Goal: Information Seeking & Learning: Learn about a topic

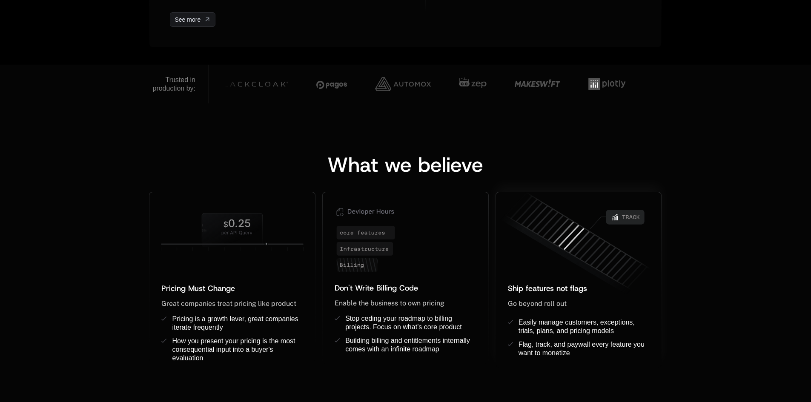
scroll to position [596, 0]
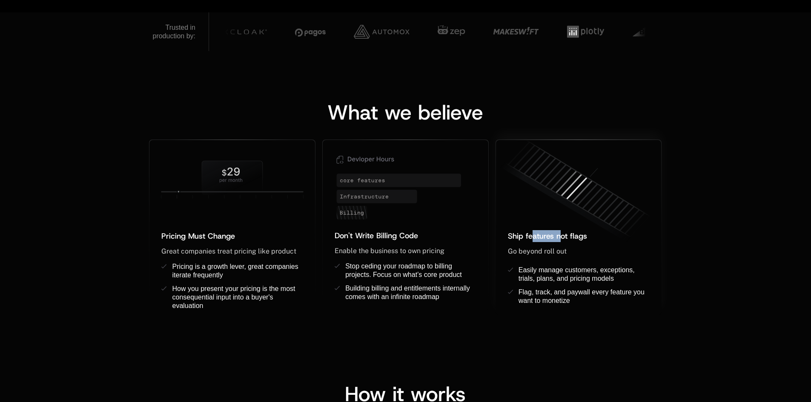
drag, startPoint x: 538, startPoint y: 240, endPoint x: 560, endPoint y: 240, distance: 22.1
click at [560, 240] on span "Ship features not flags" at bounding box center [547, 236] width 79 height 10
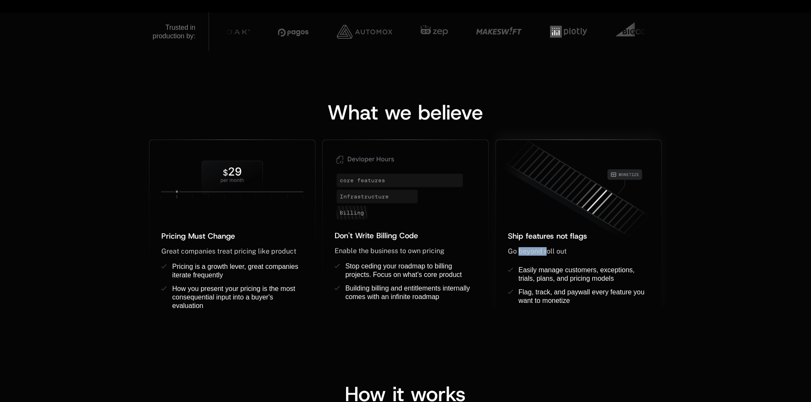
drag, startPoint x: 519, startPoint y: 251, endPoint x: 546, endPoint y: 256, distance: 27.3
click at [546, 256] on div "Go beyond roll out ﻿ ﻿" at bounding box center [579, 256] width 142 height 19
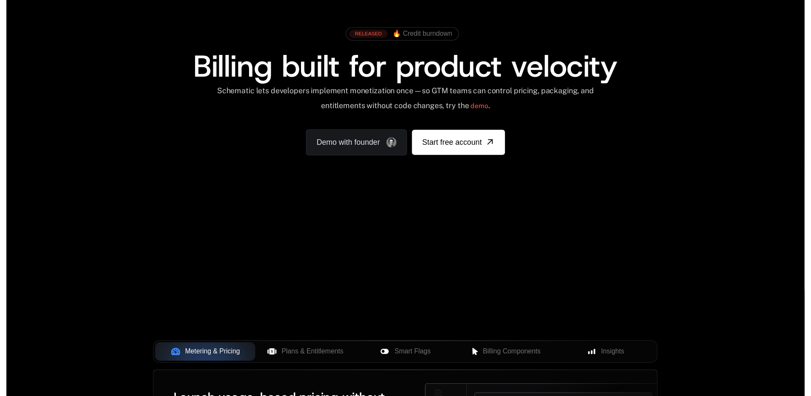
scroll to position [0, 0]
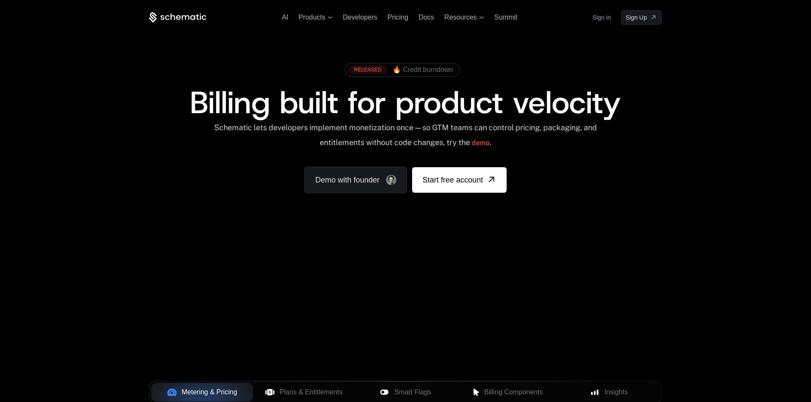
click at [381, 17] on ul "AI Products Developers Pricing Docs Resources Summit" at bounding box center [399, 18] width 235 height 8
click at [390, 16] on span "Pricing" at bounding box center [397, 17] width 21 height 7
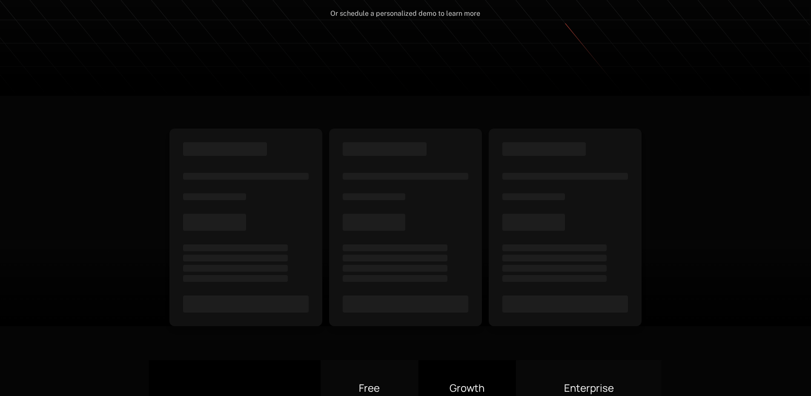
scroll to position [188, 0]
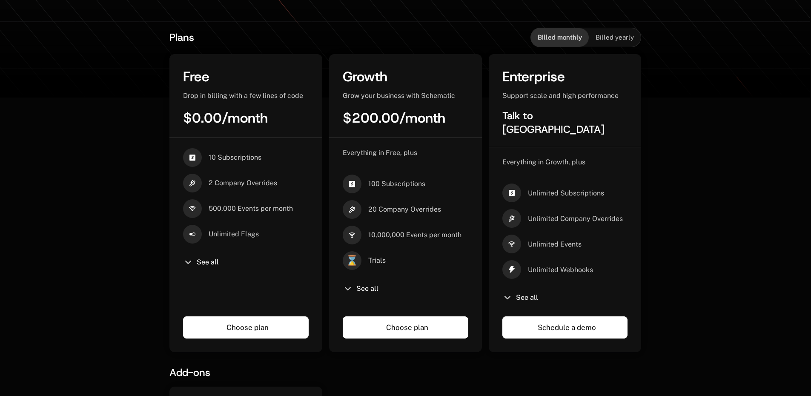
click at [365, 118] on span "$200.00" at bounding box center [371, 118] width 57 height 18
click at [225, 120] on span "/ month" at bounding box center [245, 118] width 46 height 18
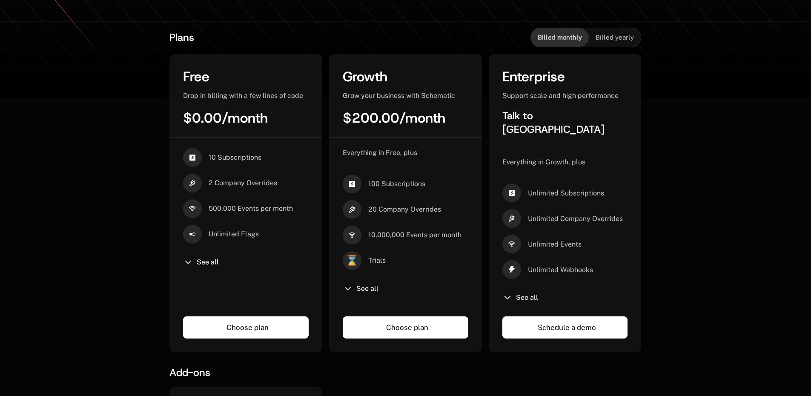
click at [224, 98] on span "Drop in billing with a few lines of code" at bounding box center [243, 96] width 120 height 8
click at [218, 122] on span "$0.00" at bounding box center [202, 118] width 39 height 18
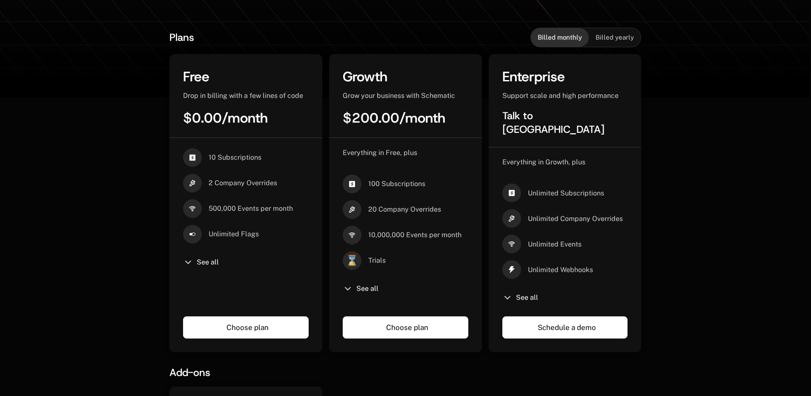
click at [226, 156] on span "10 Subscriptions" at bounding box center [235, 157] width 53 height 9
click at [196, 160] on icon at bounding box center [192, 157] width 19 height 19
click at [189, 183] on icon at bounding box center [192, 183] width 19 height 19
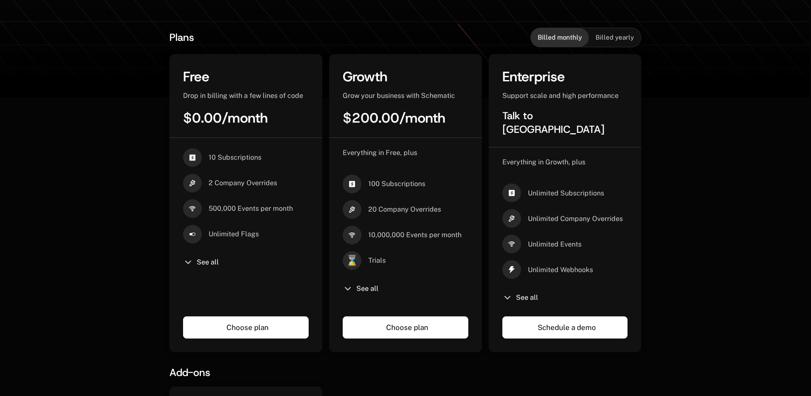
click at [189, 183] on icon at bounding box center [192, 183] width 19 height 19
click at [223, 207] on span "500,000 Events per month" at bounding box center [251, 208] width 84 height 9
click at [227, 232] on span "Unlimited Flags" at bounding box center [234, 233] width 50 height 9
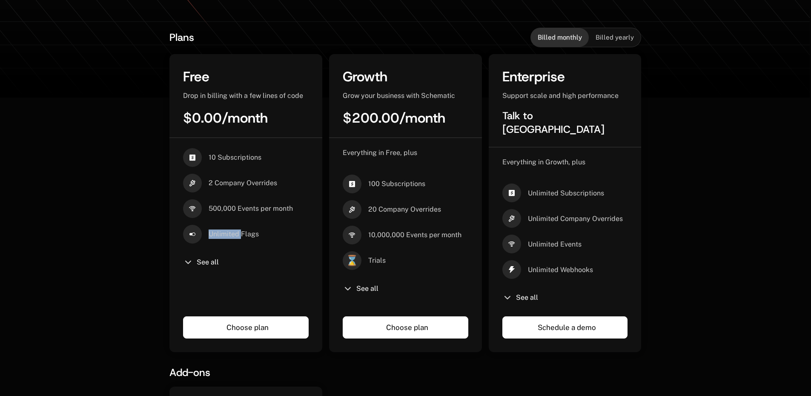
click at [227, 232] on span "Unlimited Flags" at bounding box center [234, 233] width 50 height 9
click at [185, 163] on icon at bounding box center [192, 157] width 19 height 19
click at [193, 158] on icon at bounding box center [192, 157] width 19 height 19
click at [195, 265] on div "See all" at bounding box center [246, 262] width 126 height 10
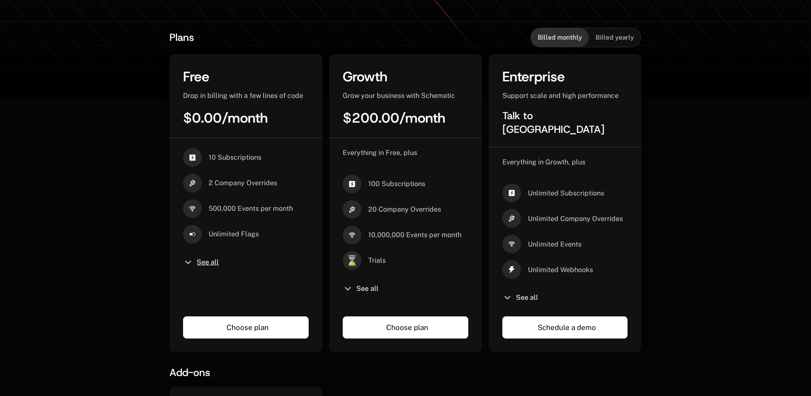
click at [207, 260] on span "See all" at bounding box center [208, 262] width 22 height 7
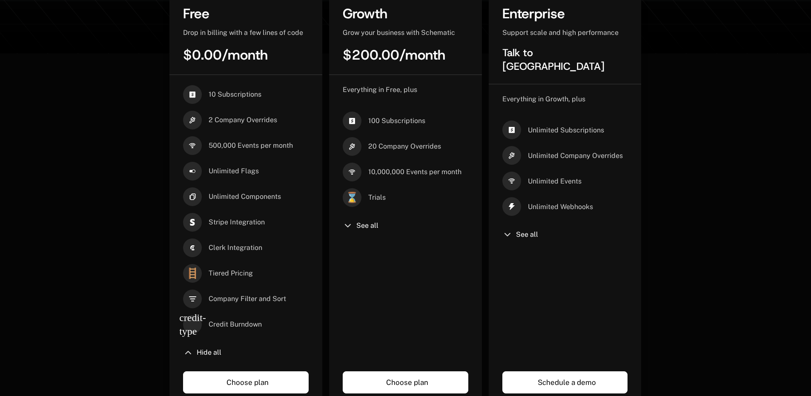
scroll to position [293, 0]
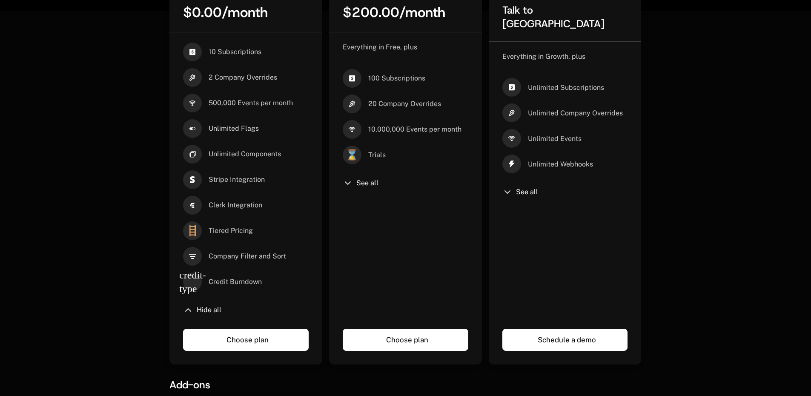
click at [237, 232] on span "Tiered Pricing" at bounding box center [231, 230] width 44 height 9
click at [235, 258] on span "Company Filter and Sort" at bounding box center [247, 256] width 77 height 9
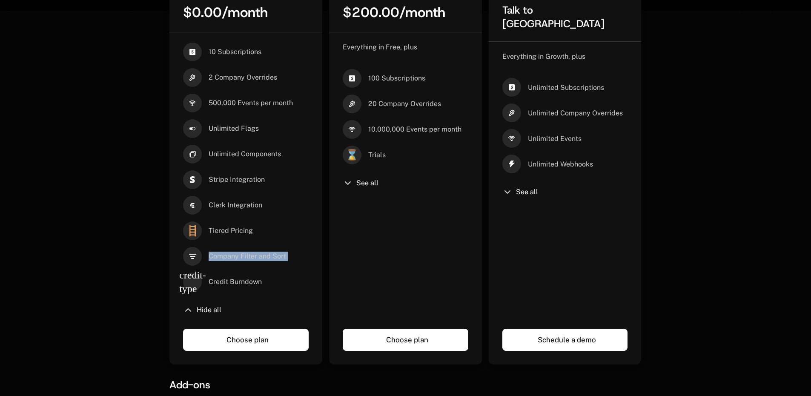
click at [235, 258] on span "Company Filter and Sort" at bounding box center [247, 256] width 77 height 9
click at [235, 284] on span "Credit Burndown" at bounding box center [235, 281] width 53 height 9
click at [183, 279] on span "credit-type" at bounding box center [192, 281] width 19 height 19
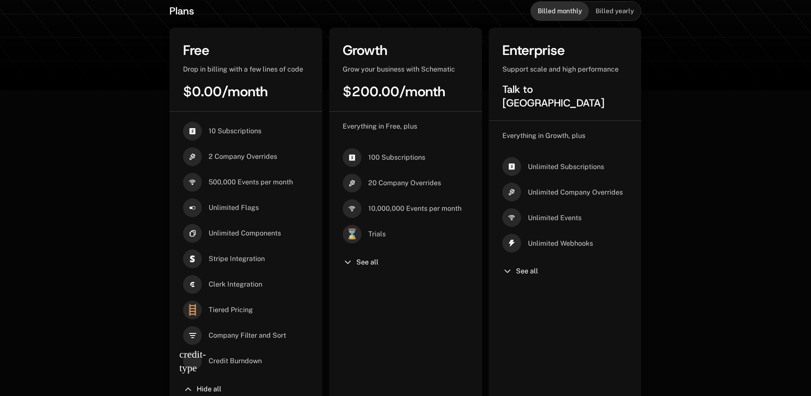
scroll to position [208, 0]
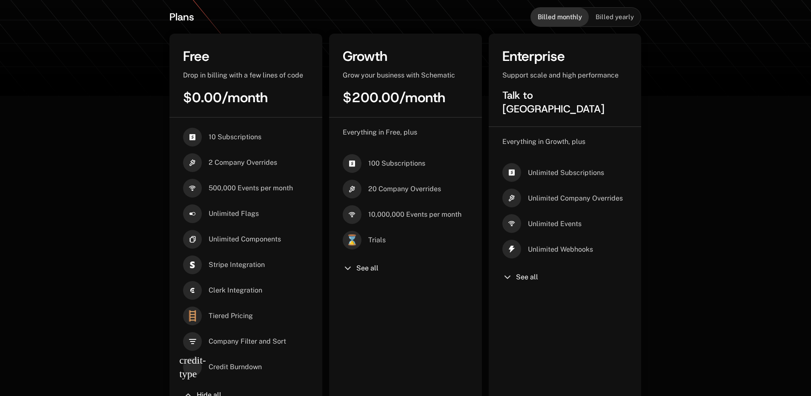
click at [241, 135] on span "10 Subscriptions" at bounding box center [235, 136] width 53 height 9
click at [117, 165] on div "Plans Billed monthly Billed yearly Free Drop in billing with a few lines of cod…" at bounding box center [405, 367] width 811 height 766
click at [605, 12] on div "Billed yearly" at bounding box center [615, 17] width 52 height 19
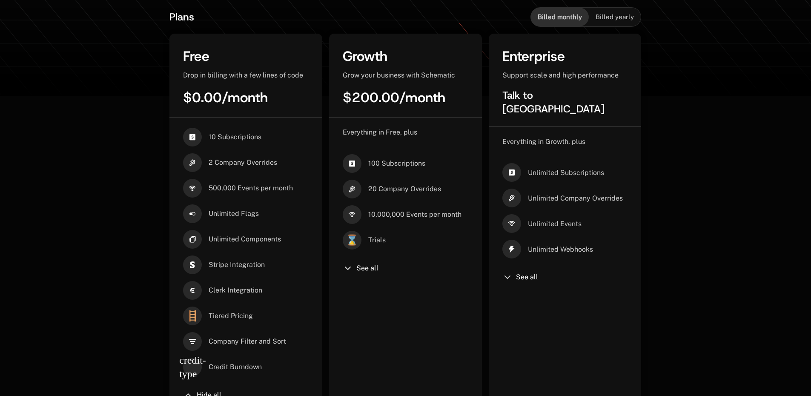
scroll to position [188, 0]
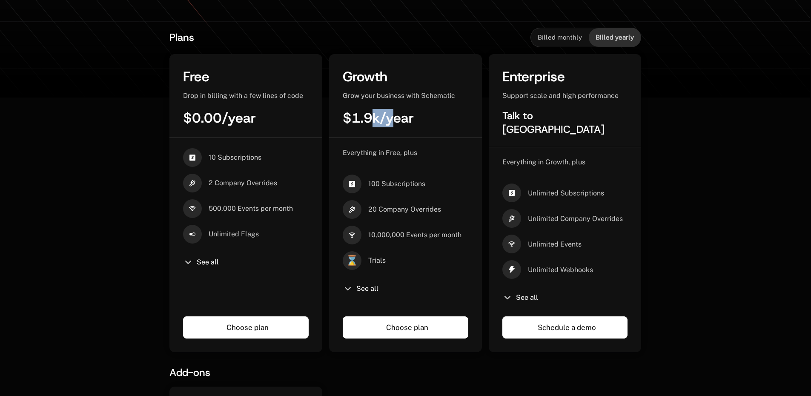
drag, startPoint x: 369, startPoint y: 105, endPoint x: 396, endPoint y: 106, distance: 26.8
click at [396, 105] on div "Growth Grow your business with Schematic $1.9k / year" at bounding box center [405, 103] width 153 height 70
drag, startPoint x: 498, startPoint y: 109, endPoint x: 550, endPoint y: 106, distance: 52.5
click at [550, 106] on div "Enterprise Support scale and high performance Talk to us" at bounding box center [565, 108] width 153 height 80
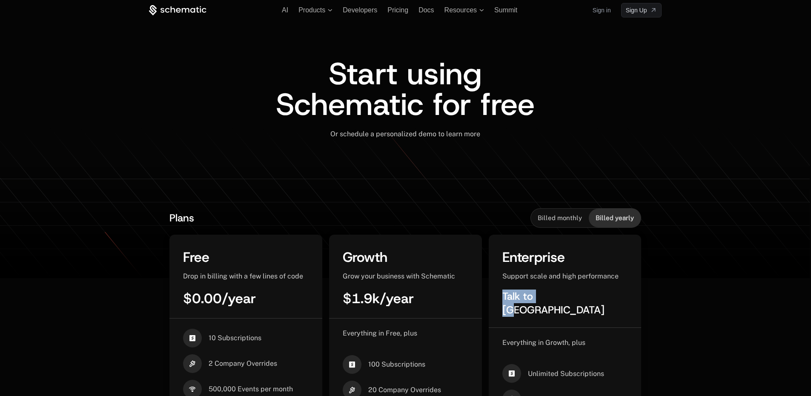
scroll to position [0, 0]
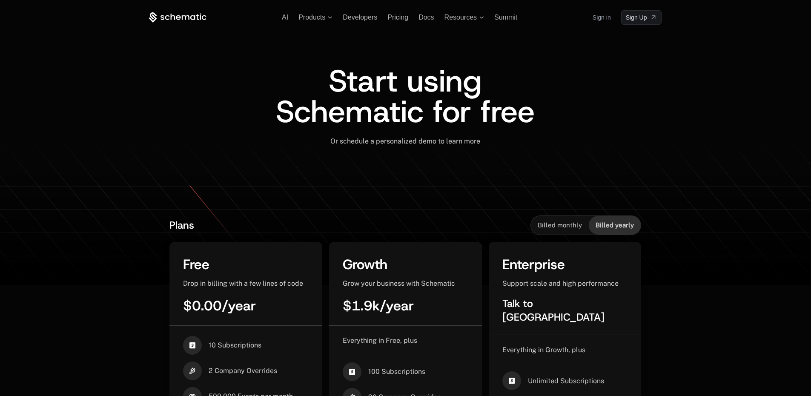
click at [411, 145] on span "Or schedule a personalized demo to learn more" at bounding box center [405, 141] width 150 height 8
click at [478, 143] on span "Or schedule a personalized demo to learn more" at bounding box center [405, 141] width 150 height 8
